Goal: Transaction & Acquisition: Purchase product/service

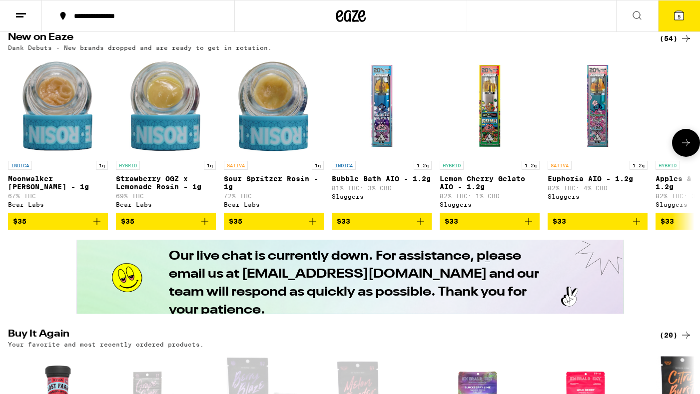
scroll to position [575, 0]
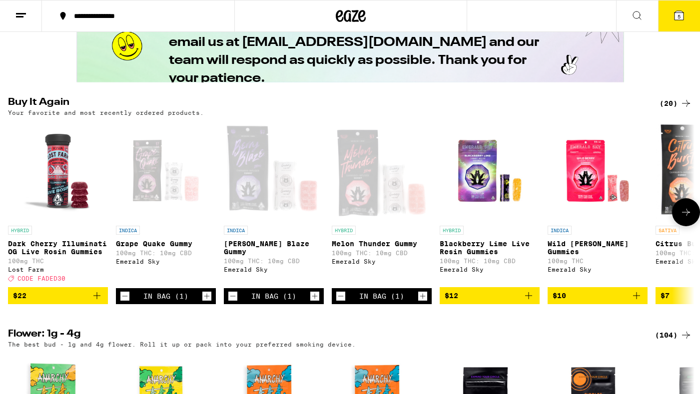
click at [343, 302] on icon "Decrement" at bounding box center [340, 296] width 9 height 12
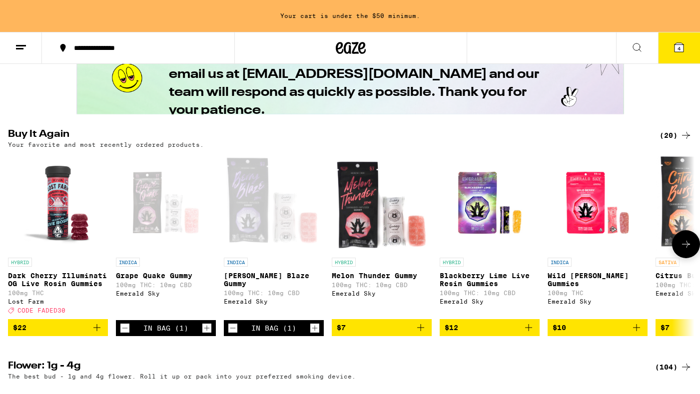
scroll to position [607, 0]
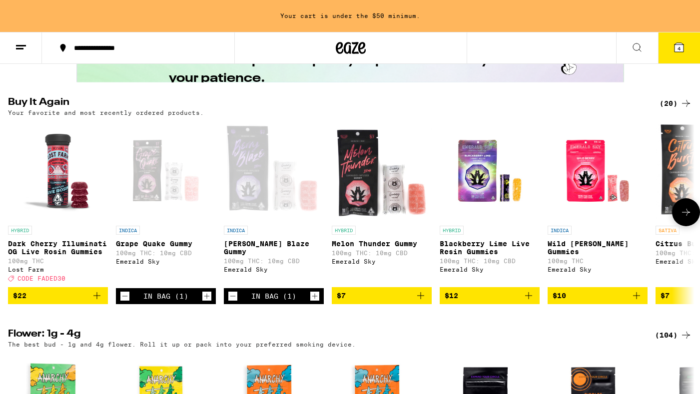
click at [232, 302] on icon "Decrement" at bounding box center [232, 296] width 9 height 12
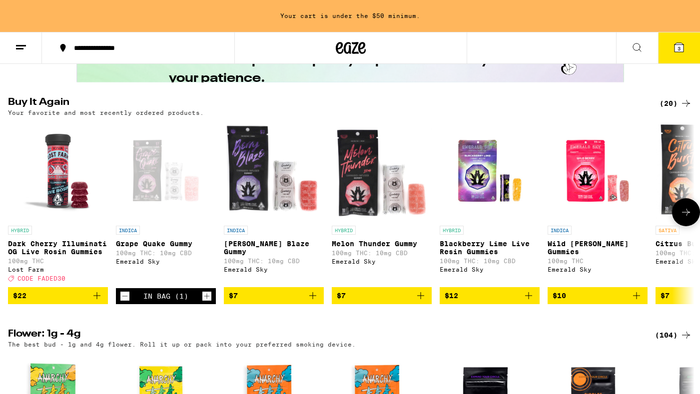
click at [126, 302] on icon "Decrement" at bounding box center [124, 296] width 9 height 12
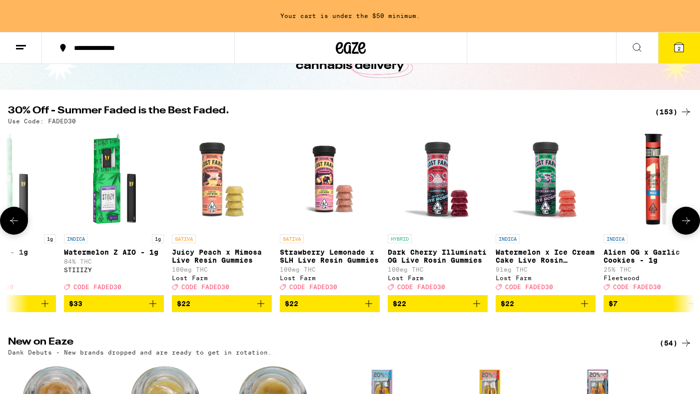
scroll to position [0, 486]
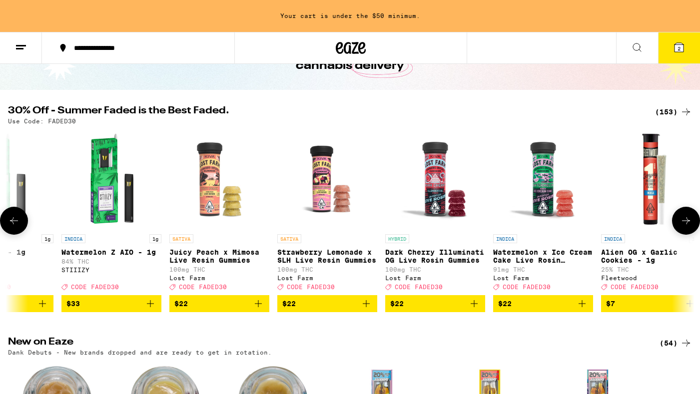
click at [687, 218] on button at bounding box center [686, 221] width 28 height 28
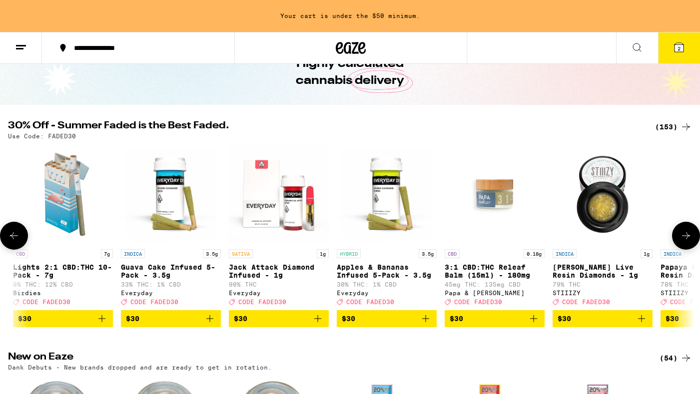
scroll to position [0, 8650]
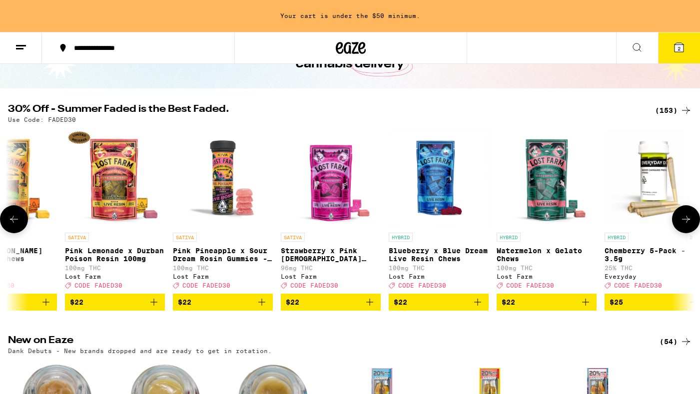
scroll to position [0, 5322]
